Goal: Task Accomplishment & Management: Manage account settings

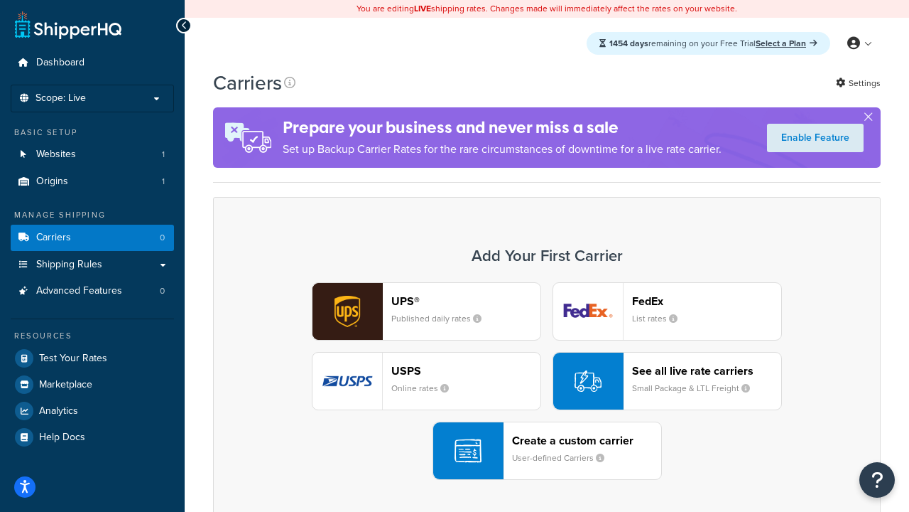
click at [547, 381] on div "UPS® Published daily rates FedEx List rates USPS Online rates See all live rate…" at bounding box center [547, 381] width 638 height 198
click at [707, 301] on header "FedEx" at bounding box center [706, 300] width 149 height 13
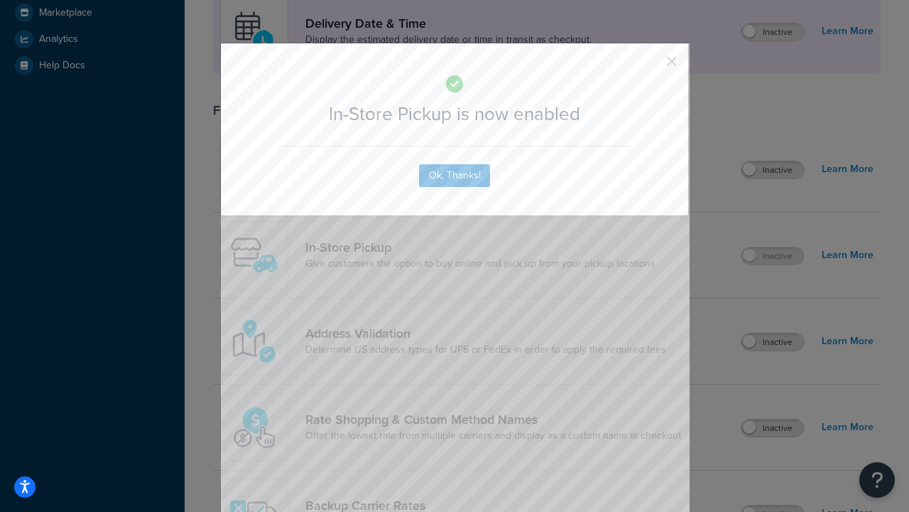
scroll to position [399, 0]
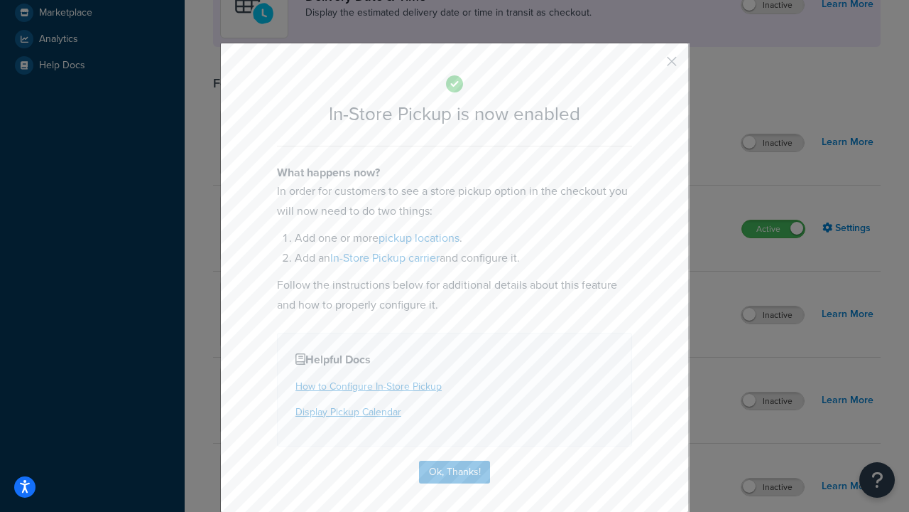
click at [651, 66] on button "button" at bounding box center [651, 67] width 4 height 4
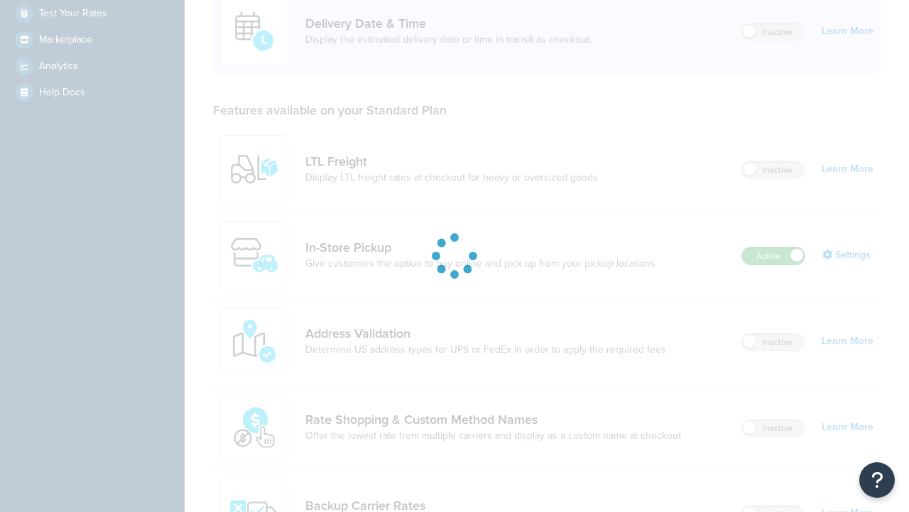
click at [774, 247] on label "Active" at bounding box center [773, 255] width 63 height 17
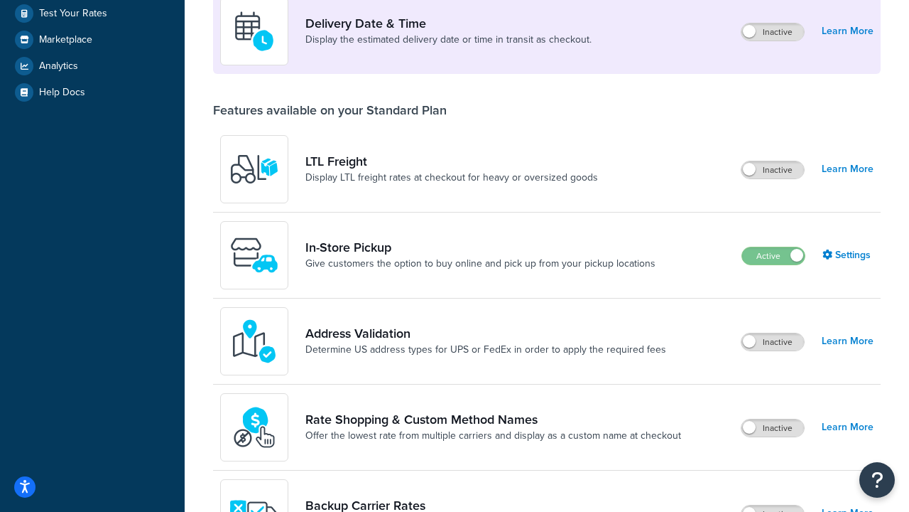
scroll to position [619, 0]
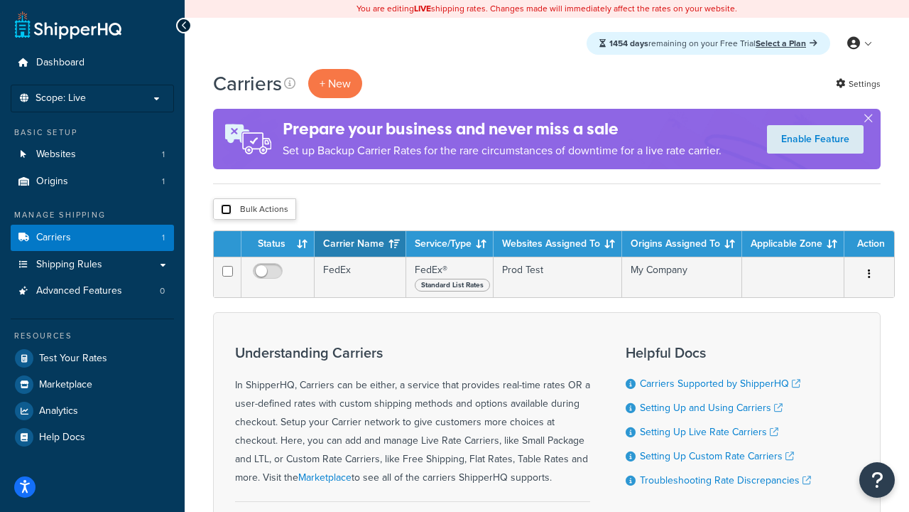
click at [226, 210] on input "checkbox" at bounding box center [226, 209] width 11 height 11
checkbox input "true"
click at [0, 0] on button "Delete" at bounding box center [0, 0] width 0 height 0
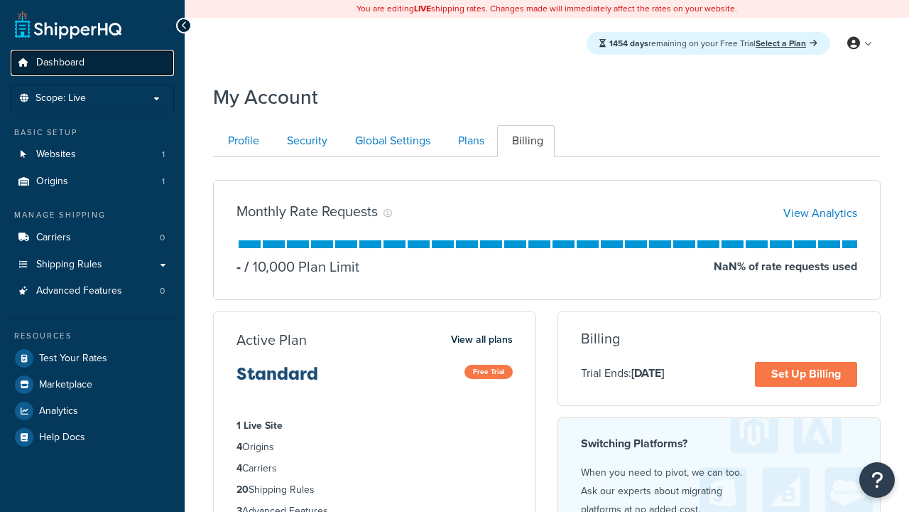
click at [60, 63] on span "Dashboard" at bounding box center [60, 63] width 48 height 12
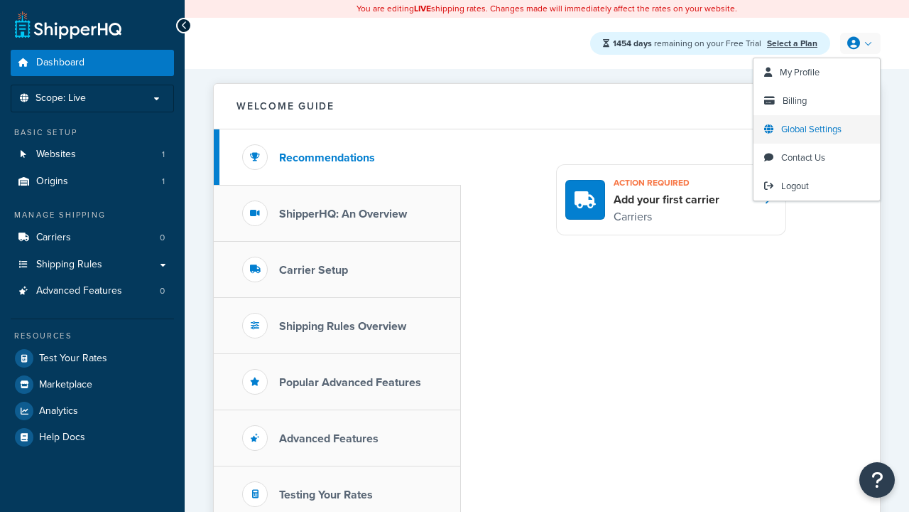
click at [811, 129] on span "Global Settings" at bounding box center [812, 128] width 60 height 13
